Goal: Communication & Community: Answer question/provide support

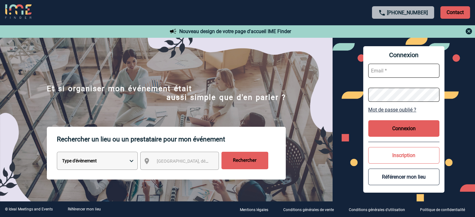
type input "[PERSON_NAME][EMAIL_ADDRESS][PERSON_NAME][DOMAIN_NAME]"
click at [407, 137] on div "Connexion [PERSON_NAME][EMAIL_ADDRESS][PERSON_NAME][DOMAIN_NAME] Mot de passe o…" at bounding box center [403, 119] width 81 height 147
click at [409, 131] on button "Connexion" at bounding box center [403, 128] width 71 height 17
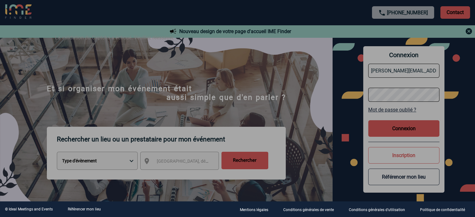
click at [425, 130] on div at bounding box center [237, 108] width 475 height 217
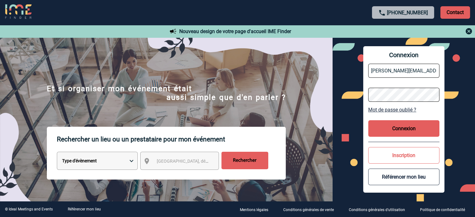
click at [414, 131] on button "Connexion" at bounding box center [403, 128] width 71 height 17
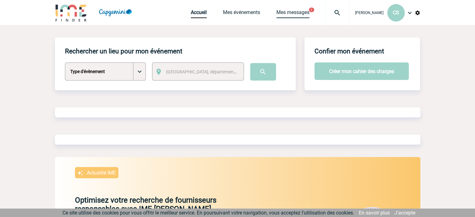
click at [298, 12] on link "Mes messages" at bounding box center [293, 13] width 33 height 9
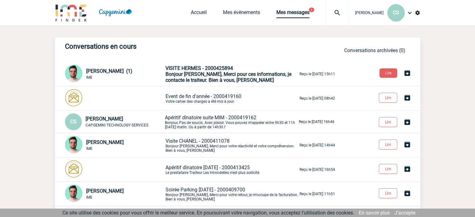
click at [174, 78] on span "Bonjour Cécile, Merci pour ces informations, je contacte le traiteur. Bien à vo…" at bounding box center [229, 77] width 126 height 12
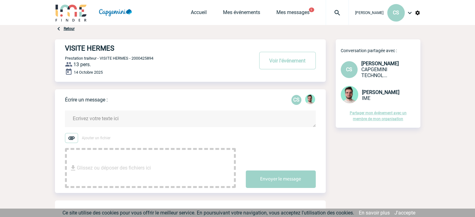
click at [167, 115] on textarea at bounding box center [190, 119] width 251 height 17
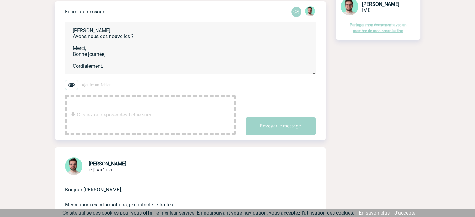
scroll to position [156, 0]
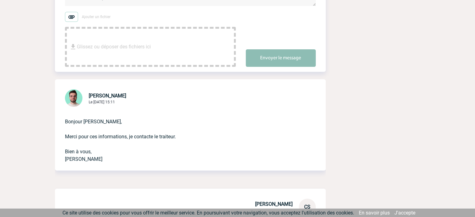
type textarea "Merci Benjamin. Avons-nous des nouvelles ? Merci, Bonne journée, Cordialement,"
click at [293, 60] on button "Envoyer le message" at bounding box center [281, 57] width 70 height 17
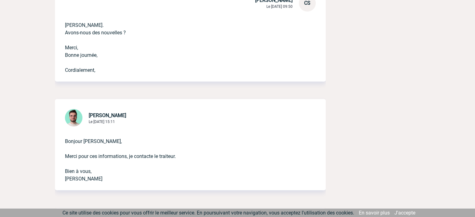
scroll to position [312, 0]
